Goal: Task Accomplishment & Management: Manage account settings

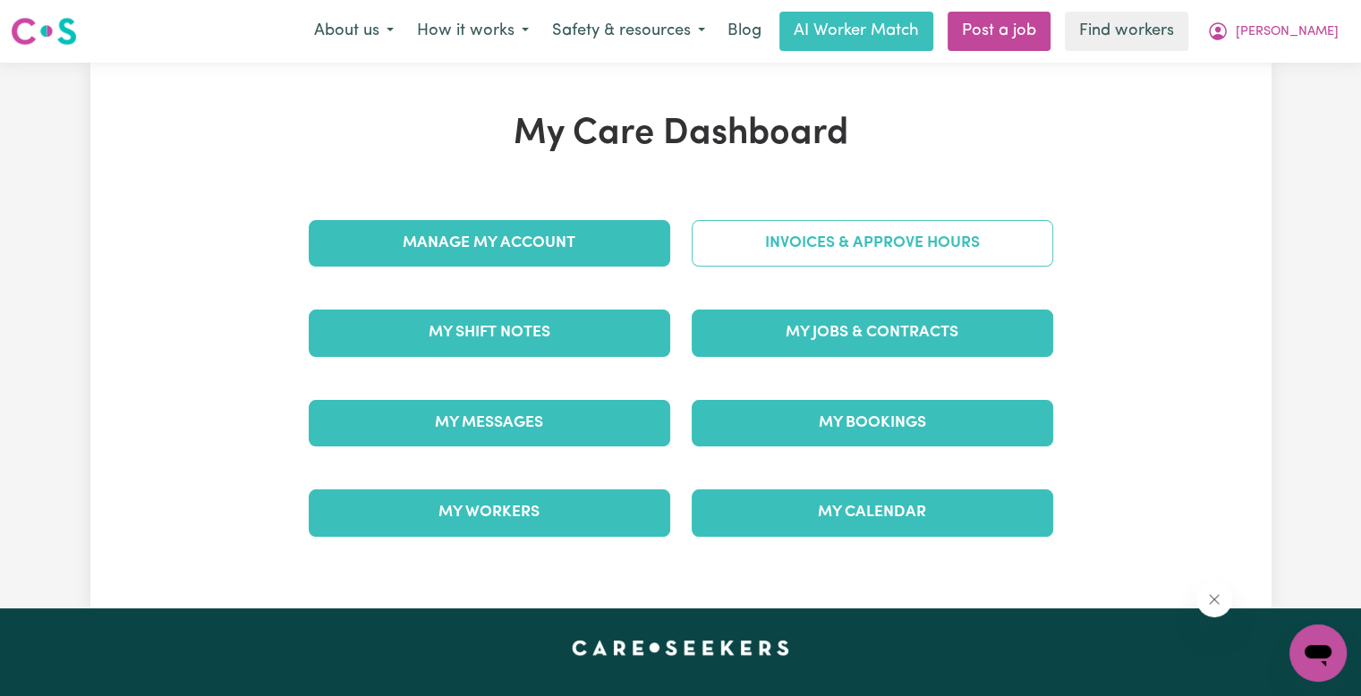
click at [827, 245] on link "Invoices & Approve Hours" at bounding box center [872, 243] width 361 height 47
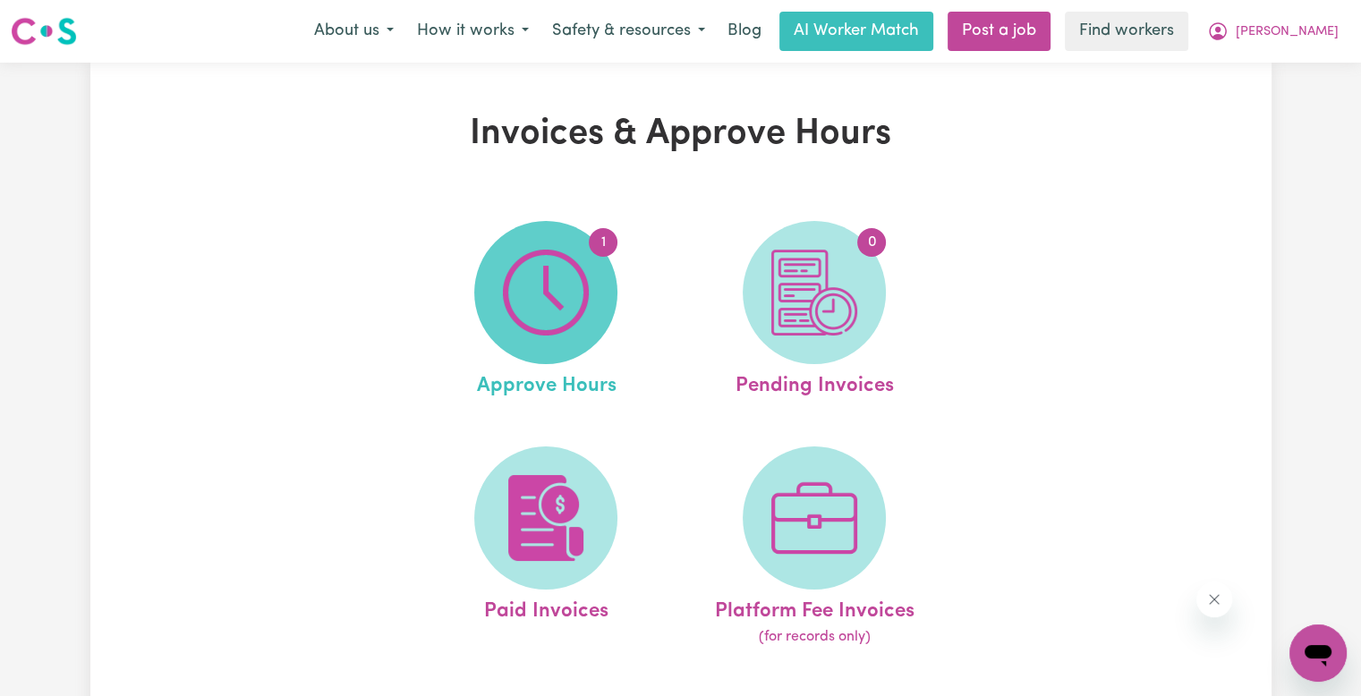
click at [568, 276] on img at bounding box center [546, 293] width 86 height 86
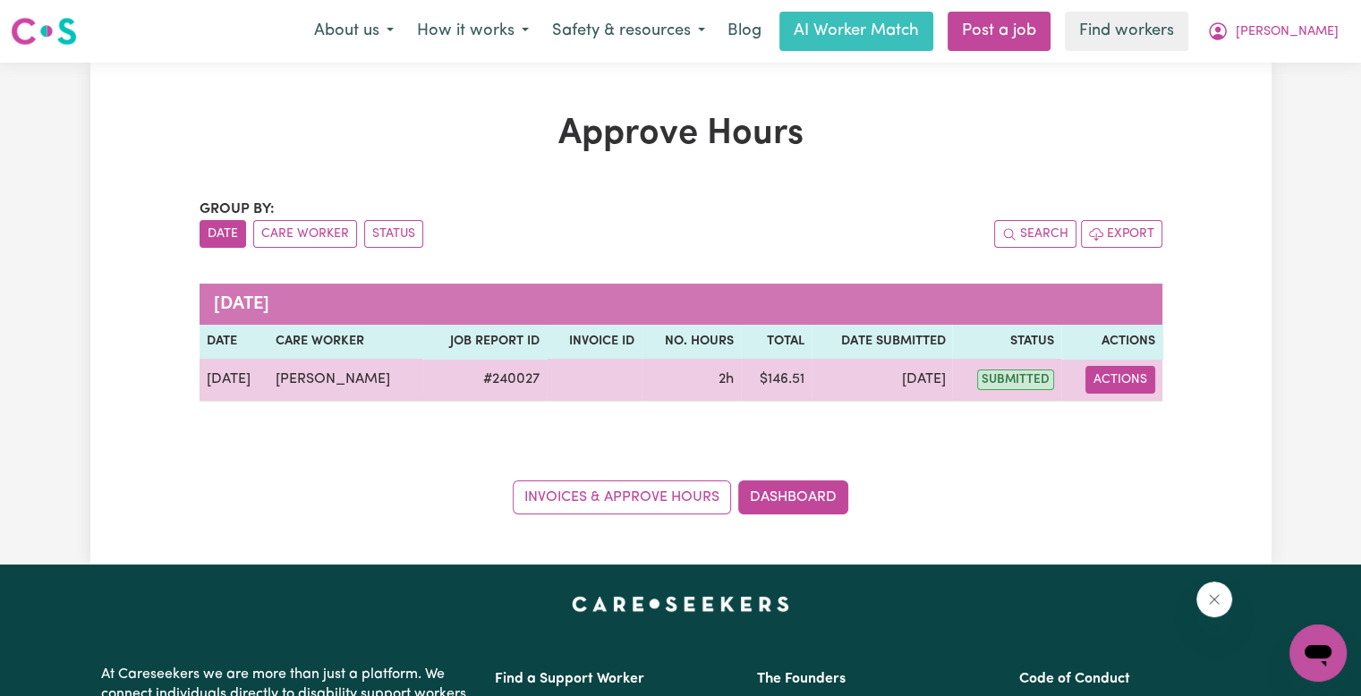
click at [1102, 373] on button "Actions" at bounding box center [1120, 380] width 70 height 28
click at [1123, 421] on link "View Job Report" at bounding box center [1164, 421] width 153 height 36
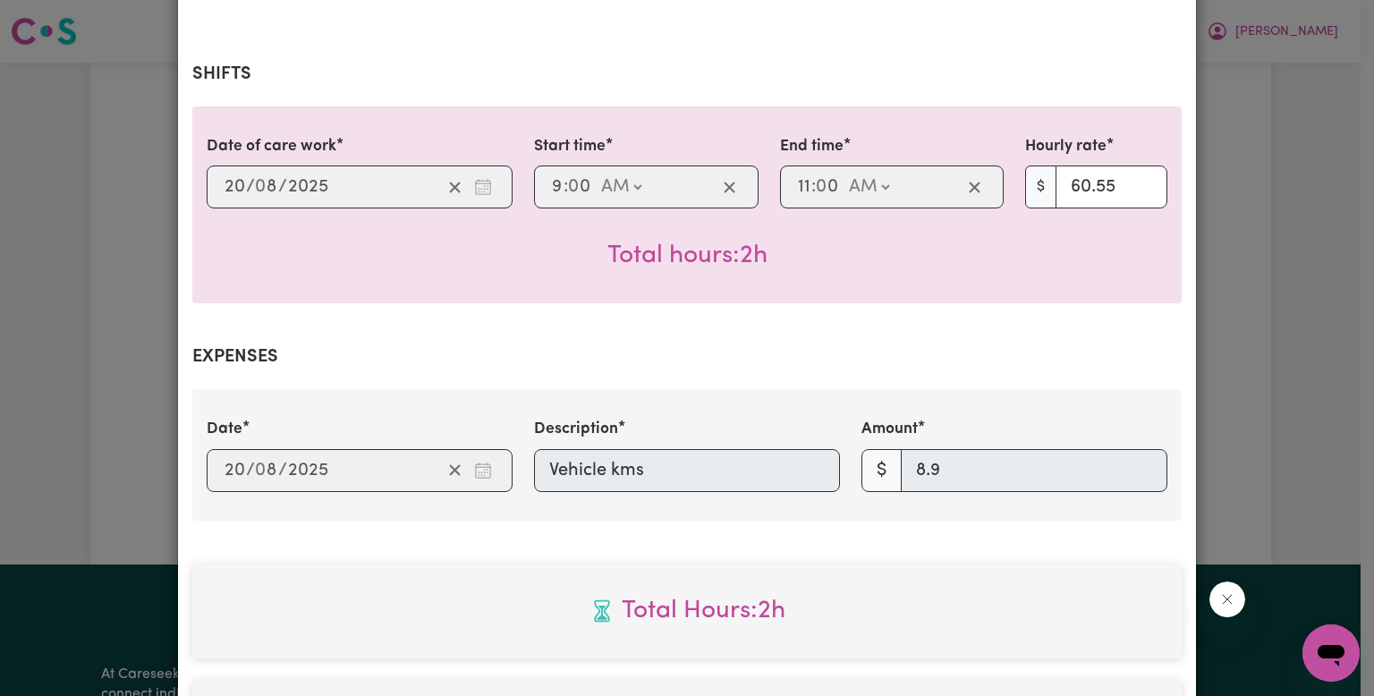
scroll to position [805, 0]
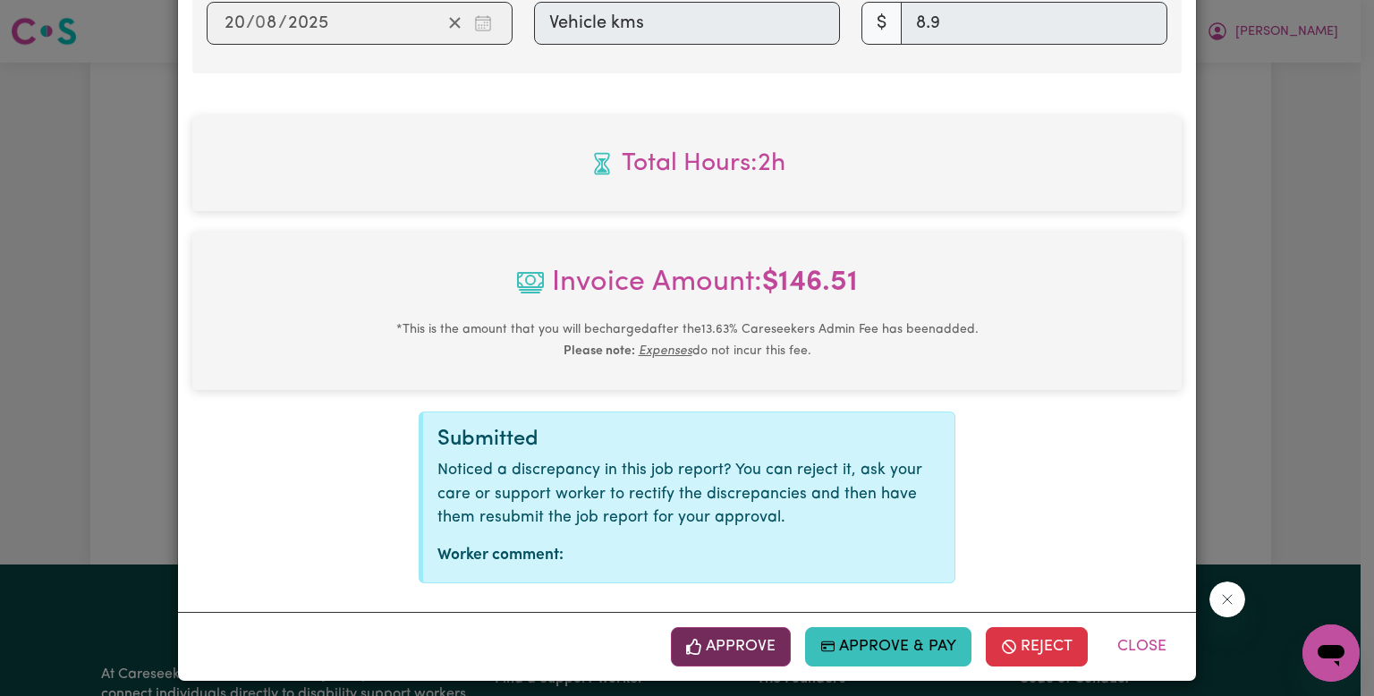
click at [749, 644] on button "Approve" at bounding box center [731, 646] width 120 height 39
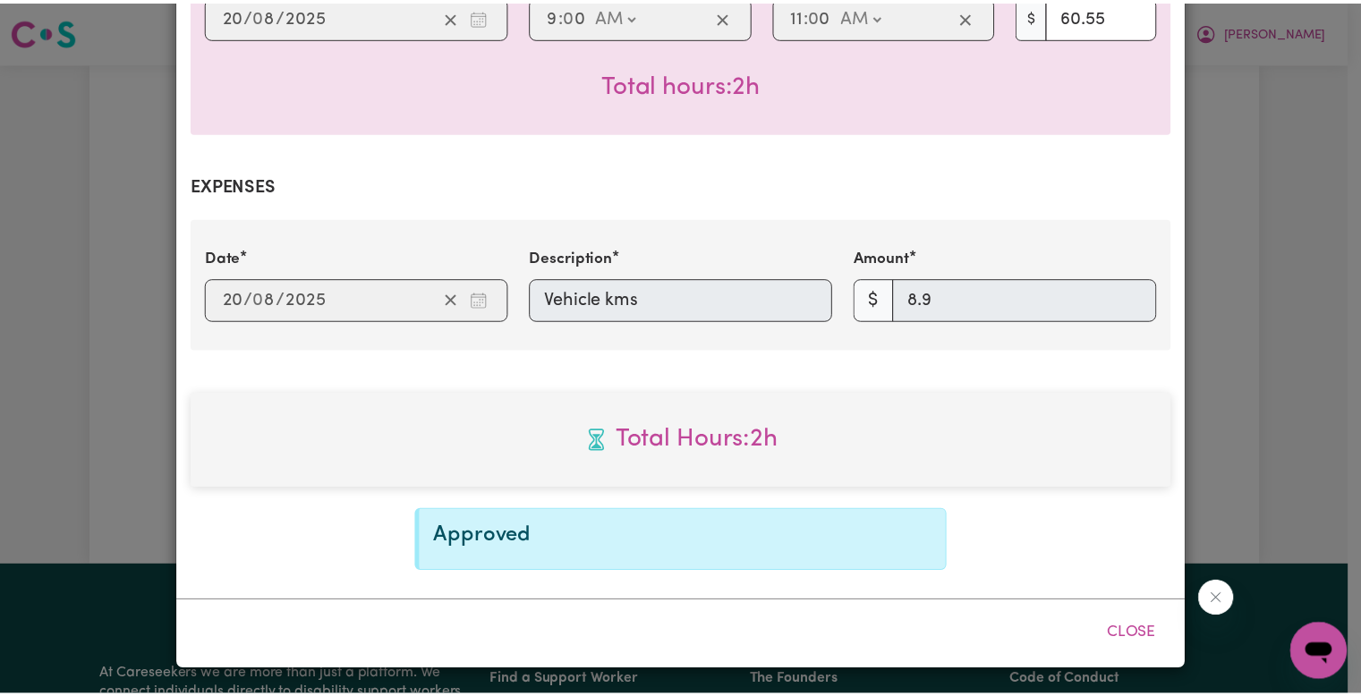
scroll to position [527, 0]
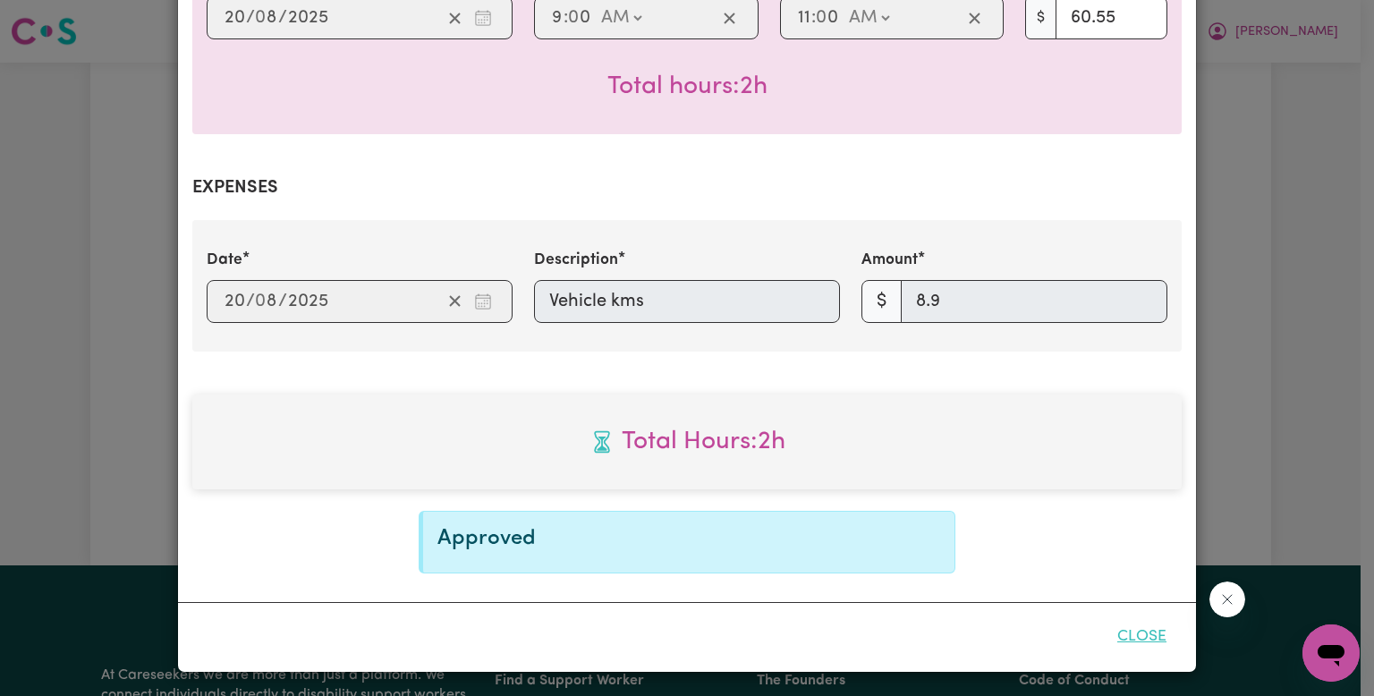
drag, startPoint x: 1118, startPoint y: 633, endPoint x: 1120, endPoint y: 618, distance: 14.4
click at [1125, 630] on button "Close" at bounding box center [1142, 636] width 80 height 39
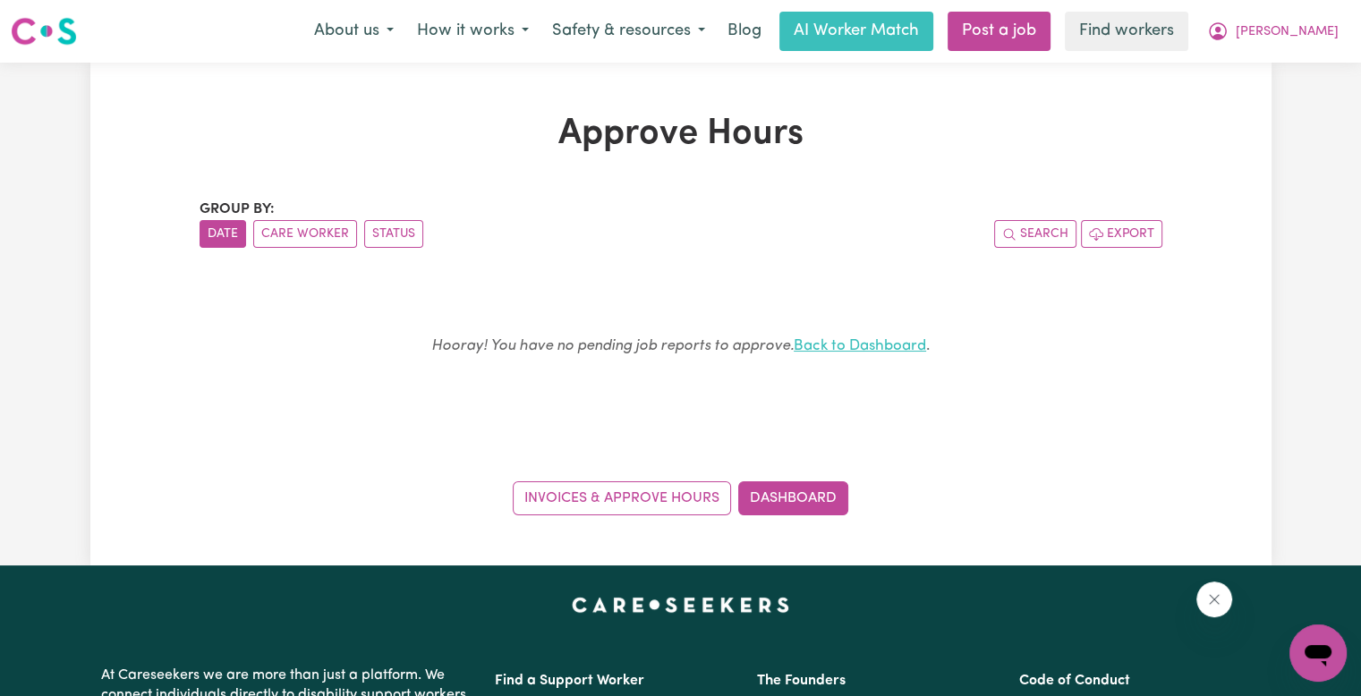
click at [893, 353] on link "Back to Dashboard" at bounding box center [860, 345] width 132 height 15
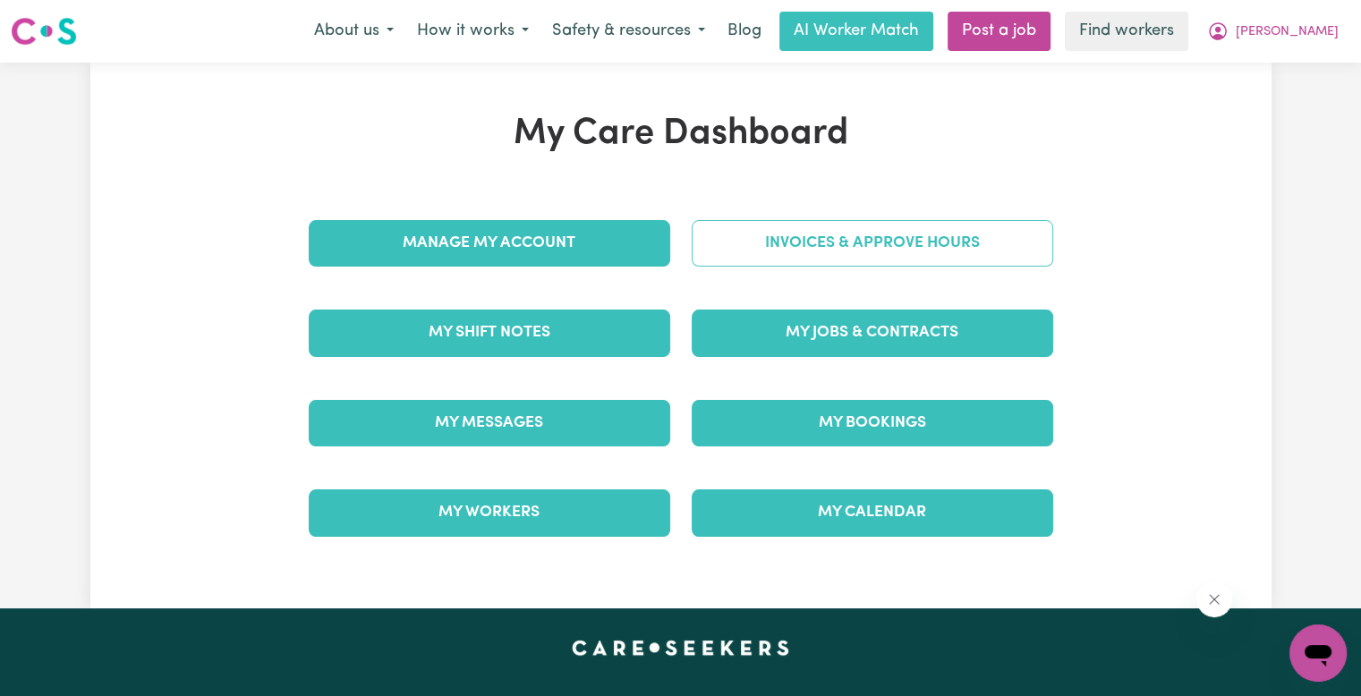
click at [764, 247] on link "Invoices & Approve Hours" at bounding box center [872, 243] width 361 height 47
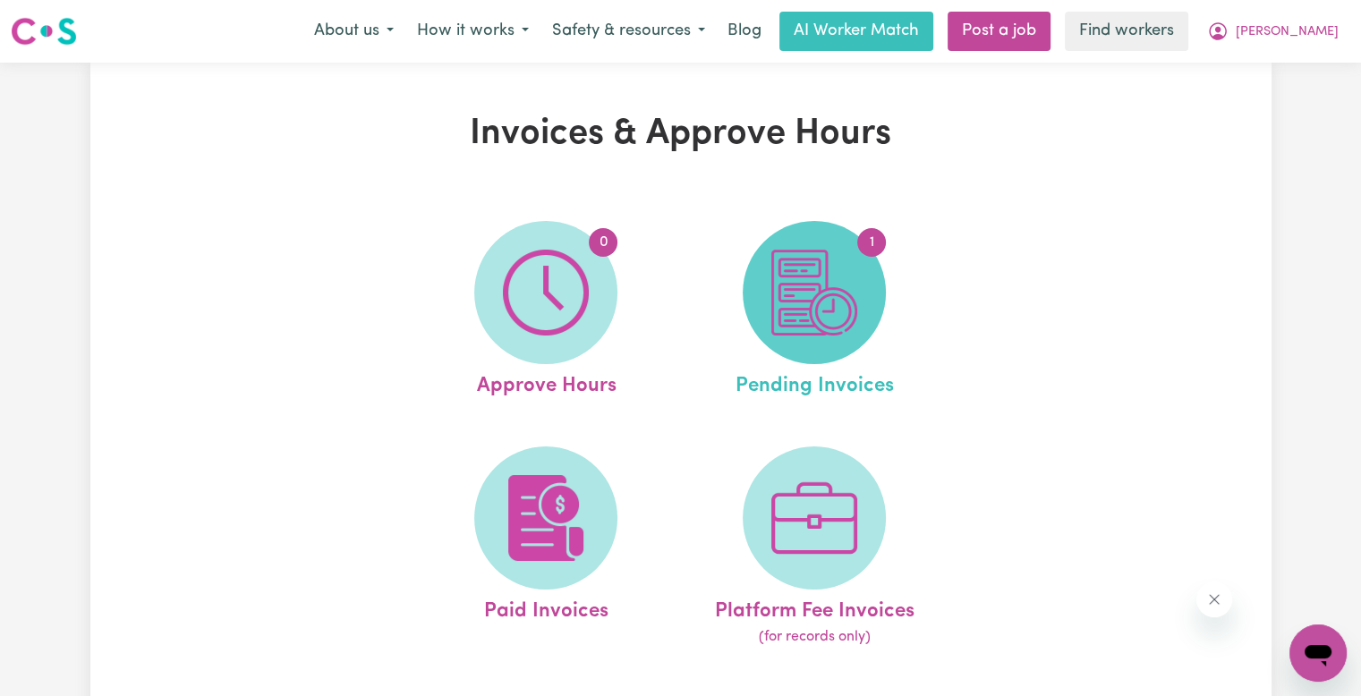
click at [805, 268] on img at bounding box center [814, 293] width 86 height 86
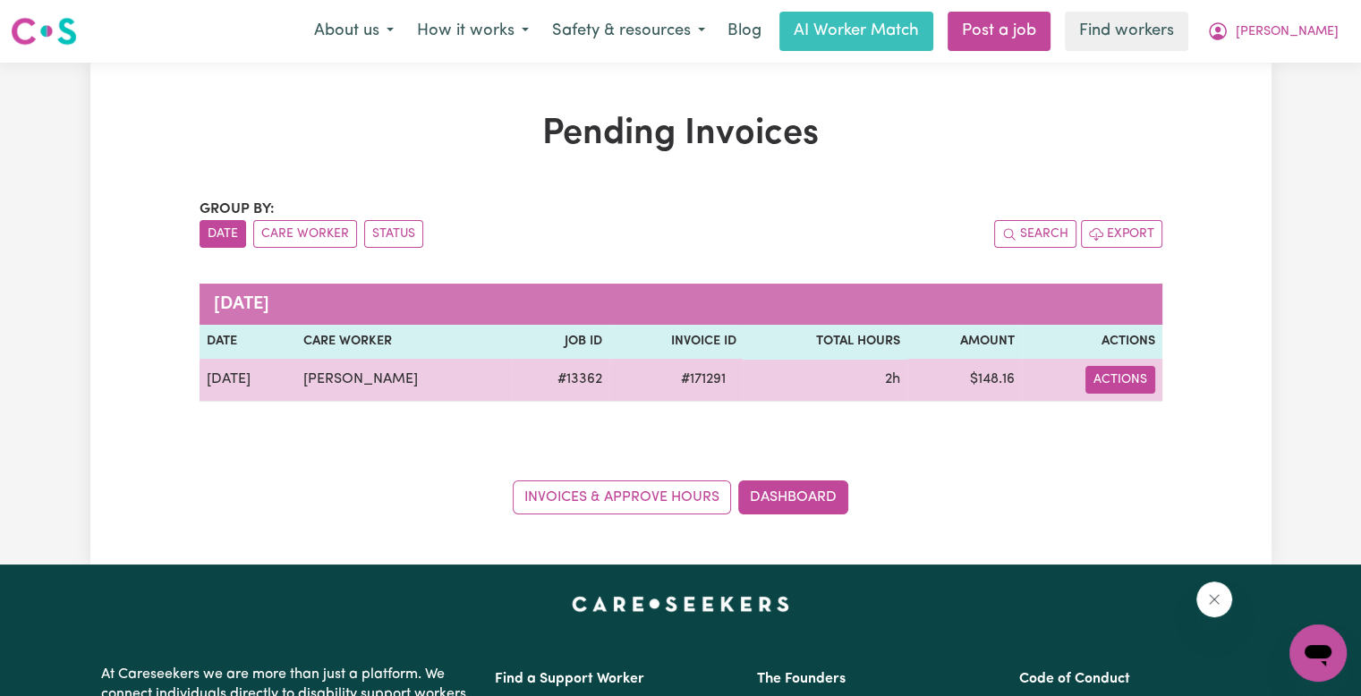
click at [1129, 381] on button "Actions" at bounding box center [1120, 380] width 70 height 28
click at [1129, 415] on link "Download Invoice" at bounding box center [1172, 421] width 164 height 36
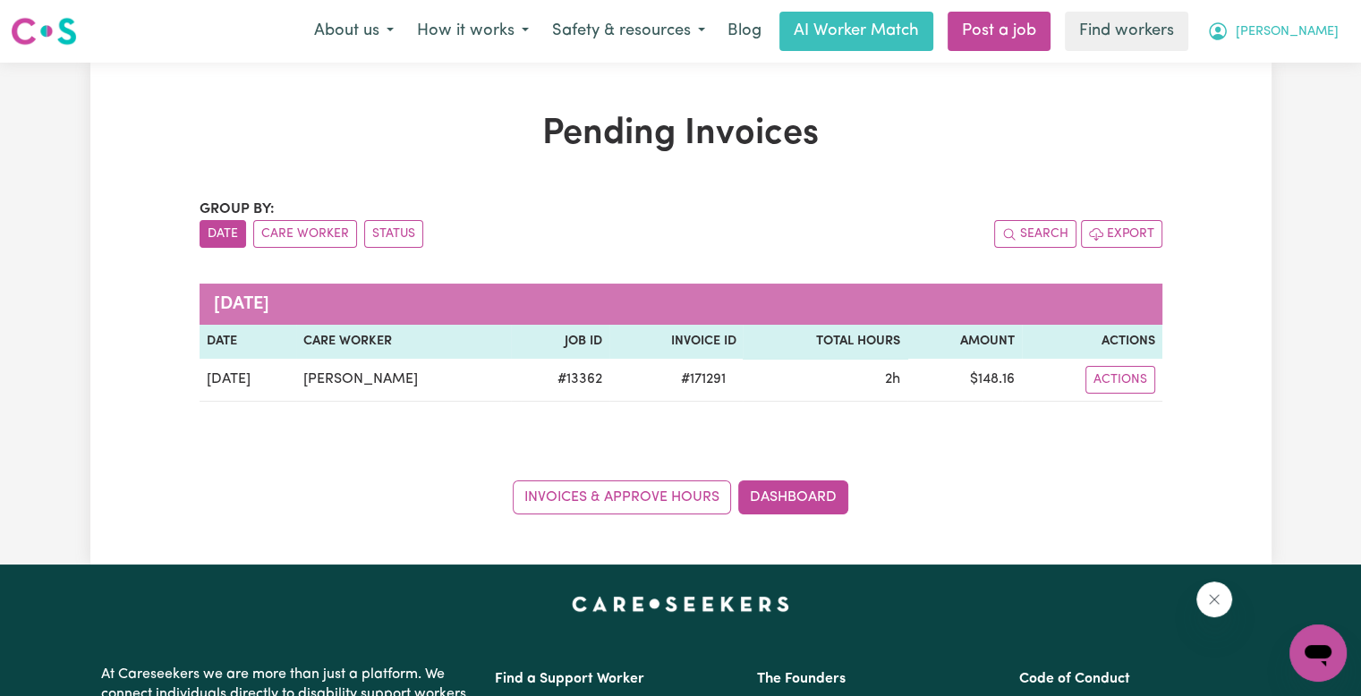
click at [1300, 44] on button "[PERSON_NAME]" at bounding box center [1272, 32] width 155 height 38
click at [1296, 105] on link "Logout" at bounding box center [1278, 103] width 141 height 34
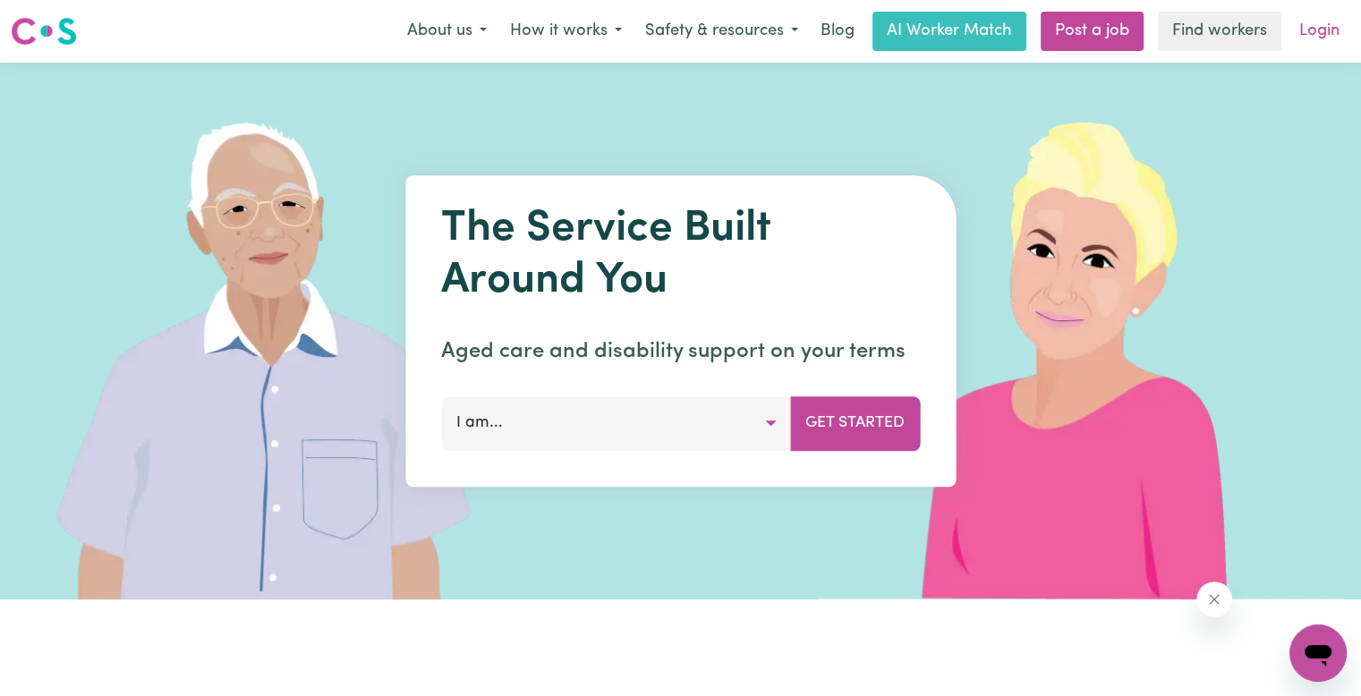
click at [1322, 33] on link "Login" at bounding box center [1319, 31] width 62 height 39
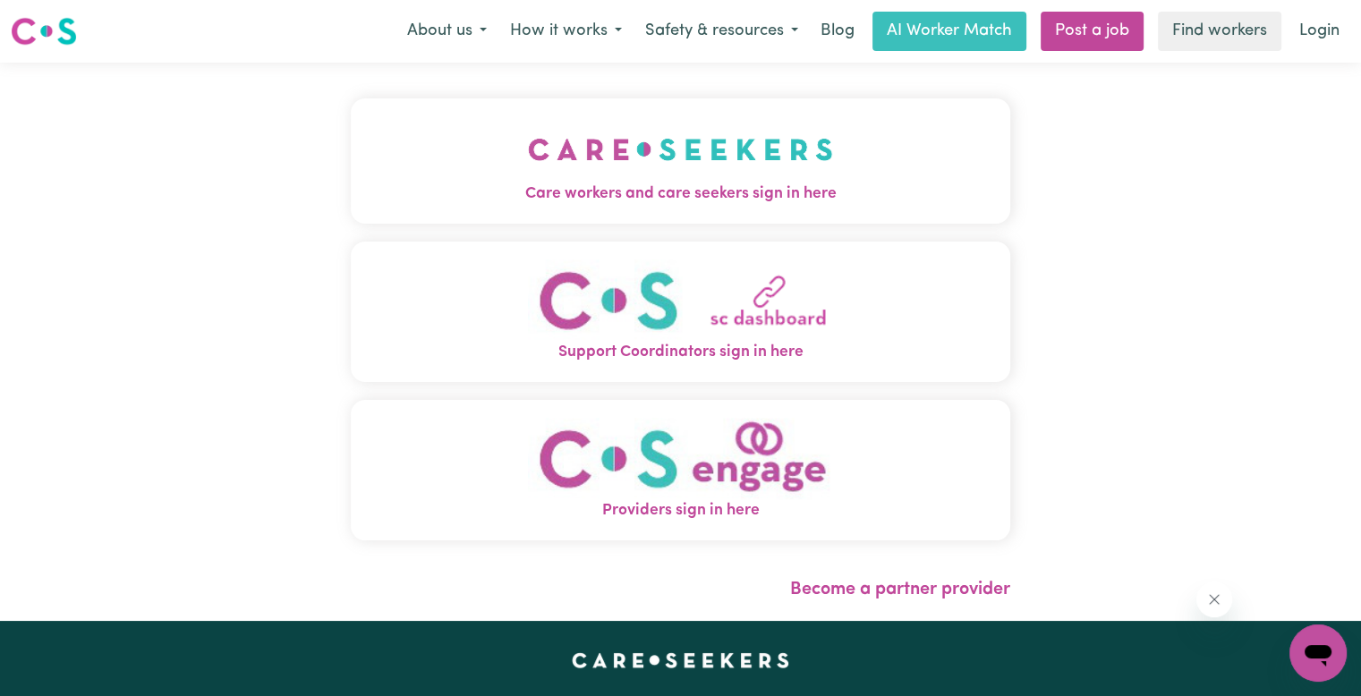
drag, startPoint x: 426, startPoint y: 176, endPoint x: 438, endPoint y: 187, distance: 16.5
click at [428, 175] on button "Care workers and care seekers sign in here" at bounding box center [680, 160] width 659 height 125
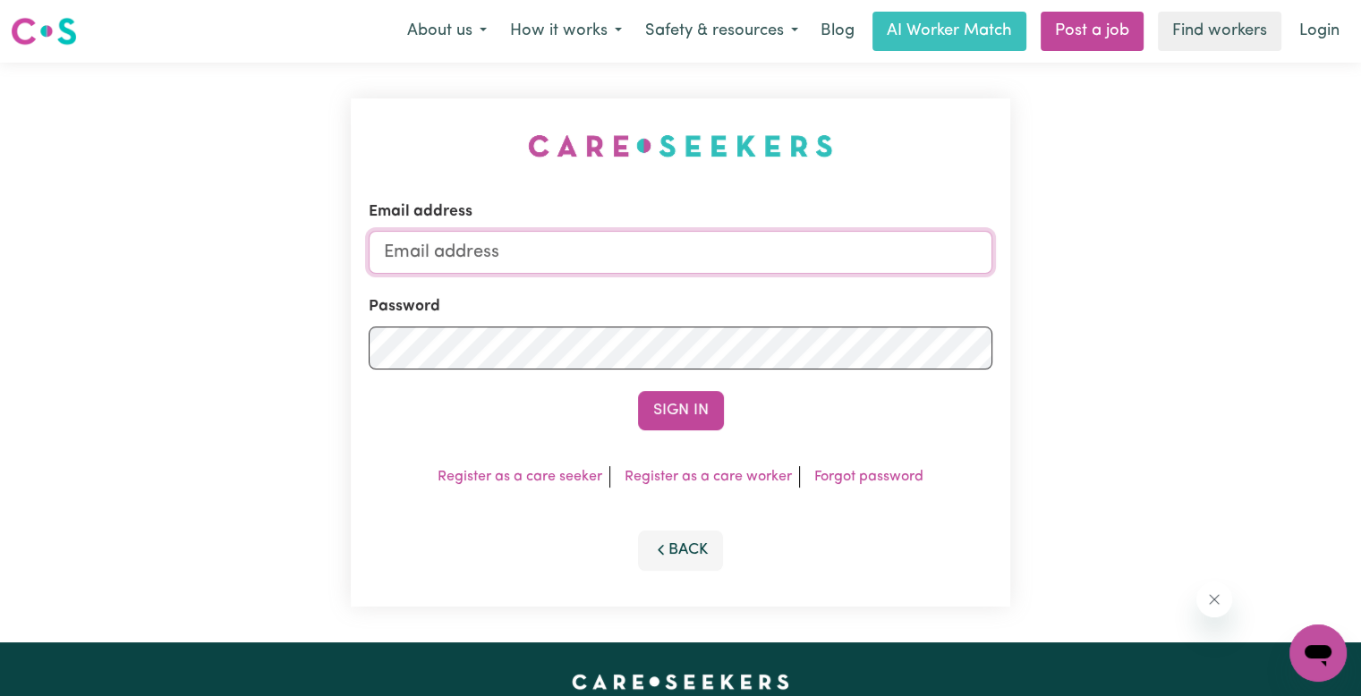
click at [593, 238] on input "Email address" at bounding box center [681, 252] width 624 height 43
type input "[EMAIL_ADDRESS][DOMAIN_NAME]"
click at [638, 391] on button "Sign In" at bounding box center [681, 410] width 86 height 39
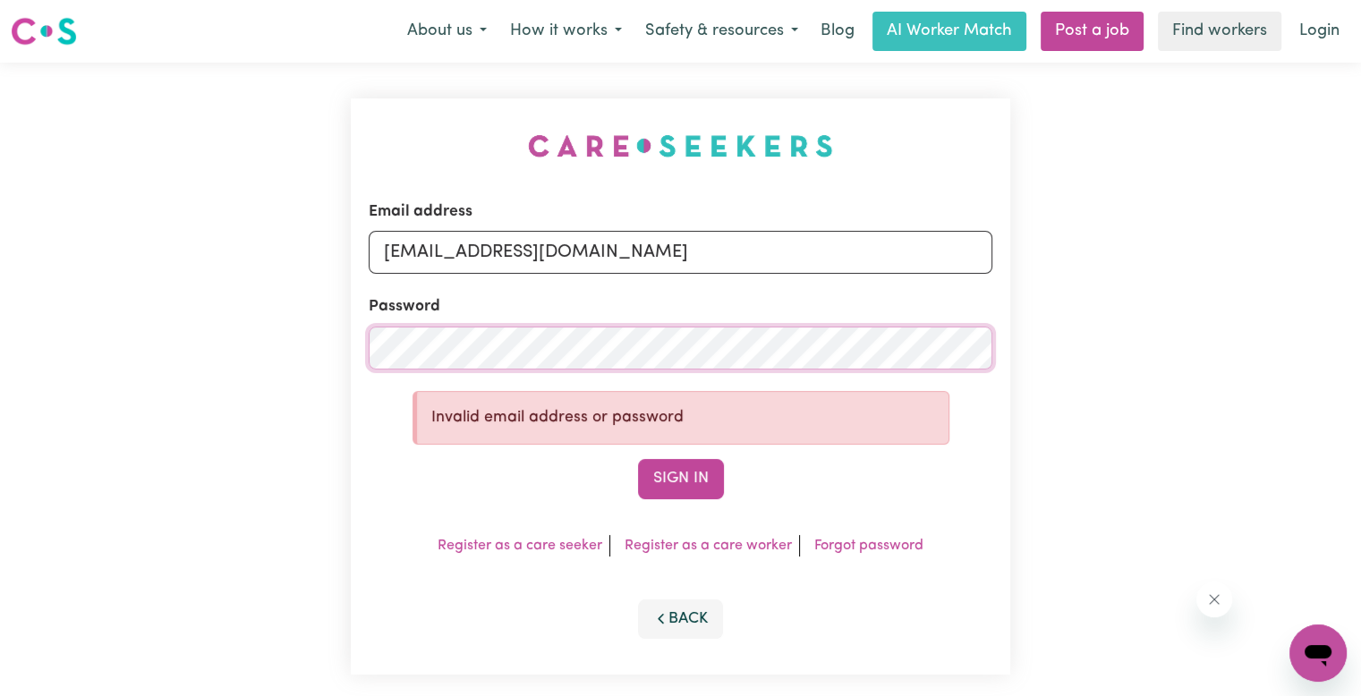
click at [158, 337] on div "Email address [EMAIL_ADDRESS][DOMAIN_NAME] Password Invalid email address or pa…" at bounding box center [680, 387] width 1361 height 648
click at [638, 459] on button "Sign In" at bounding box center [681, 478] width 86 height 39
